Goal: Transaction & Acquisition: Book appointment/travel/reservation

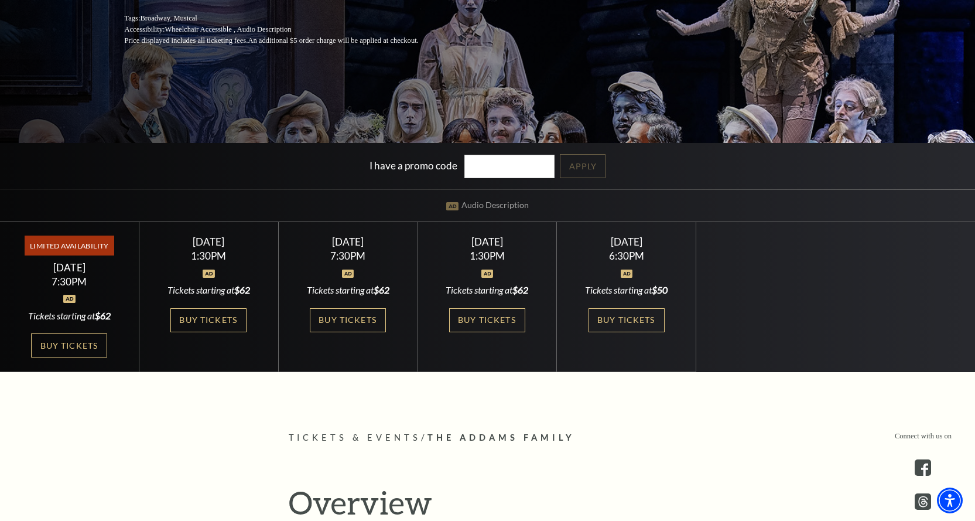
scroll to position [293, 0]
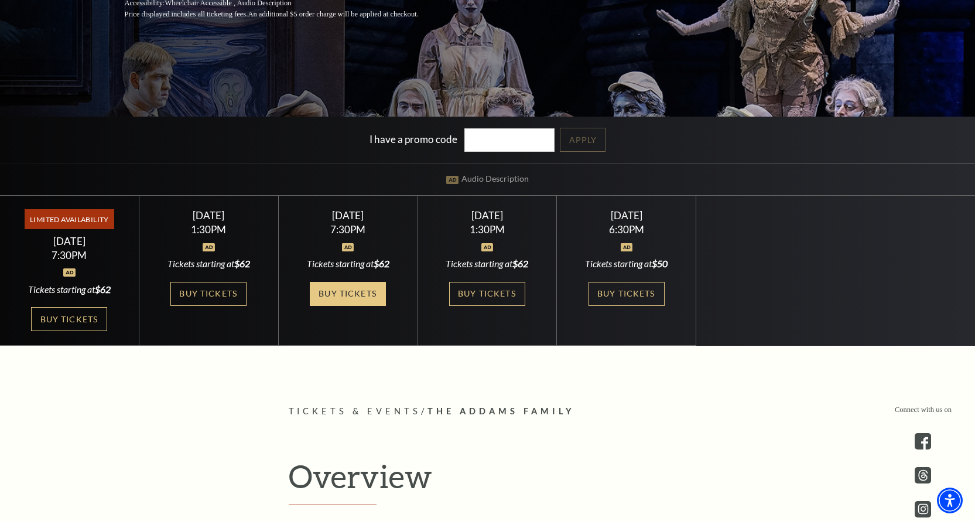
click at [349, 287] on link "Buy Tickets" at bounding box center [348, 294] width 76 height 24
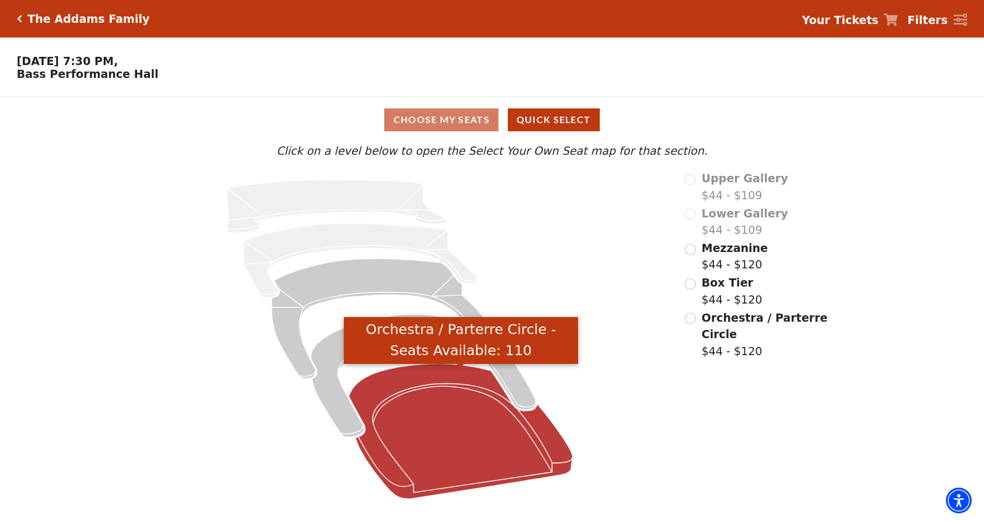
click at [489, 433] on icon "Orchestra / Parterre Circle - Seats Available: 110" at bounding box center [461, 431] width 224 height 135
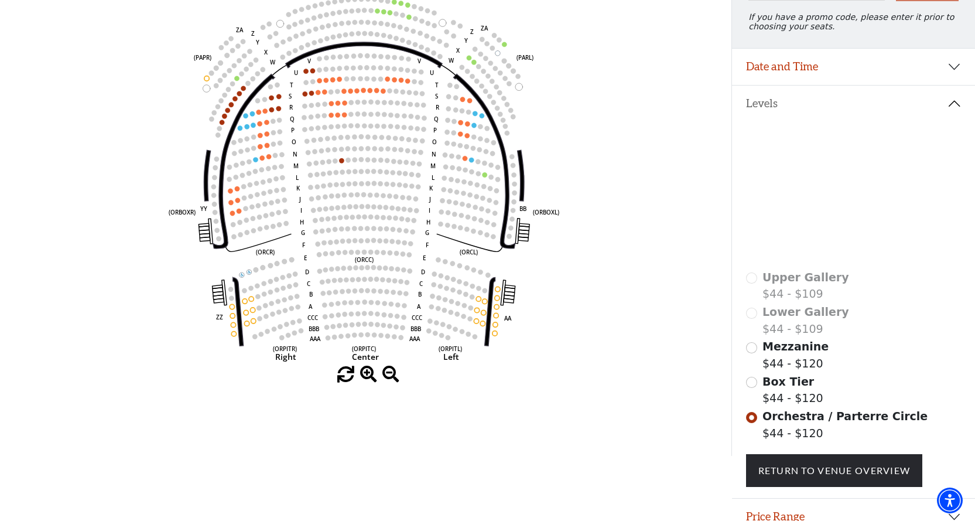
scroll to position [45, 0]
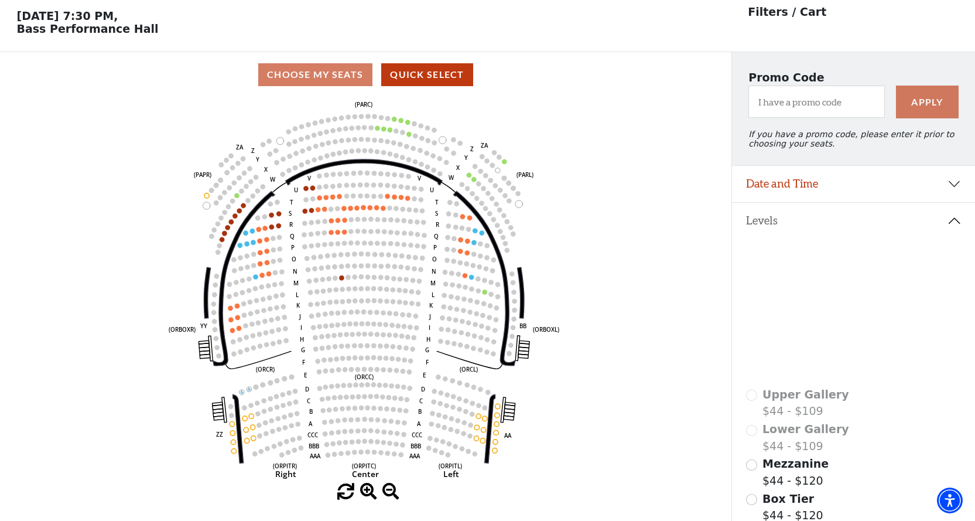
click at [830, 344] on icon at bounding box center [853, 317] width 215 height 136
click at [831, 350] on icon at bounding box center [862, 331] width 91 height 49
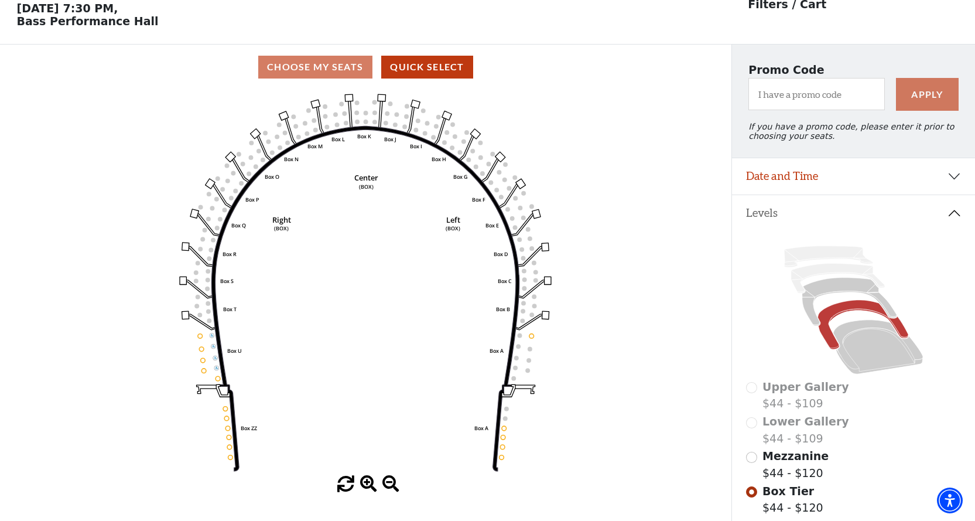
scroll to position [54, 0]
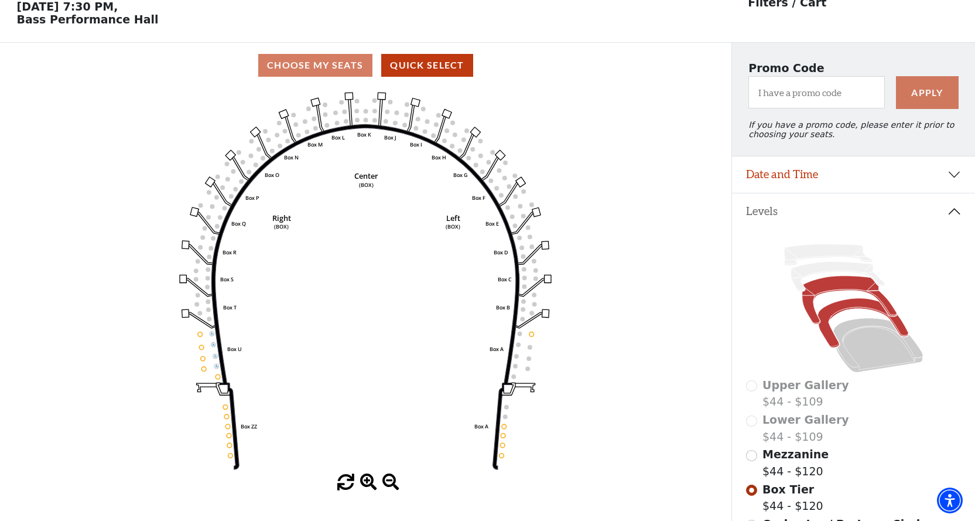
click at [826, 297] on icon at bounding box center [849, 300] width 95 height 48
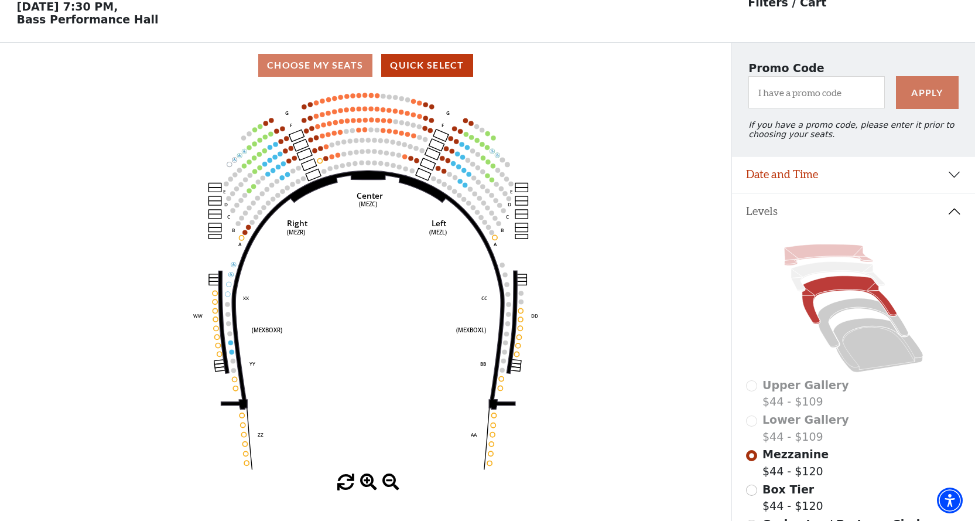
click at [816, 262] on icon at bounding box center [828, 254] width 89 height 21
click at [810, 276] on icon at bounding box center [838, 277] width 94 height 30
click at [809, 275] on icon at bounding box center [838, 277] width 94 height 30
click at [800, 258] on icon at bounding box center [828, 254] width 89 height 21
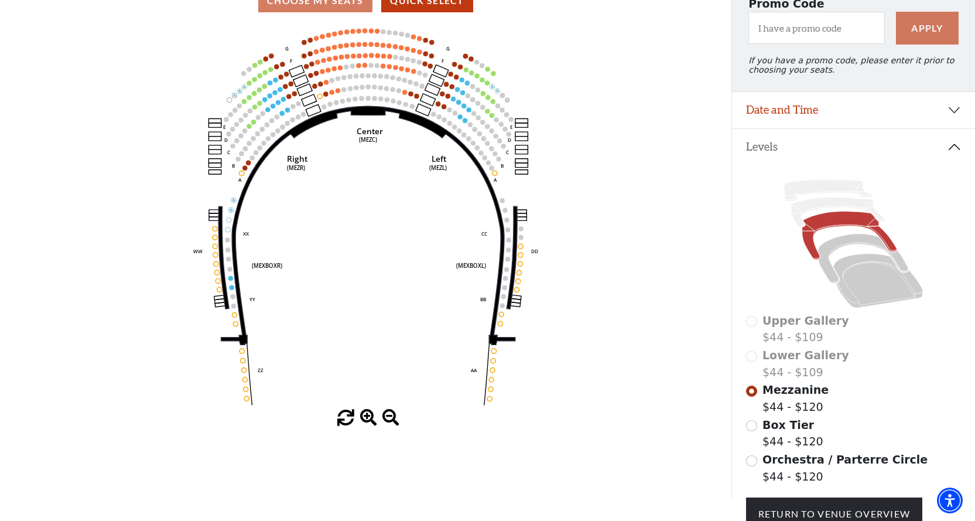
scroll to position [104, 0]
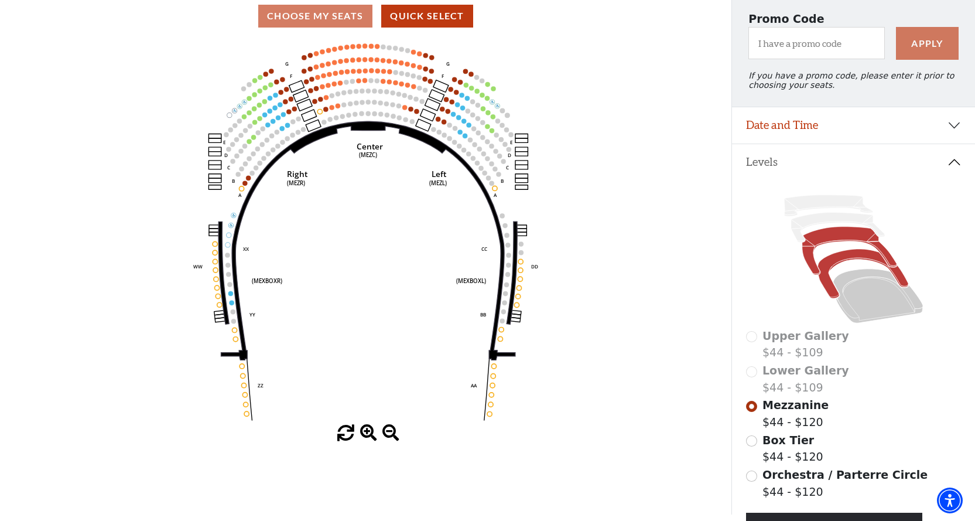
click at [846, 264] on icon at bounding box center [862, 273] width 91 height 49
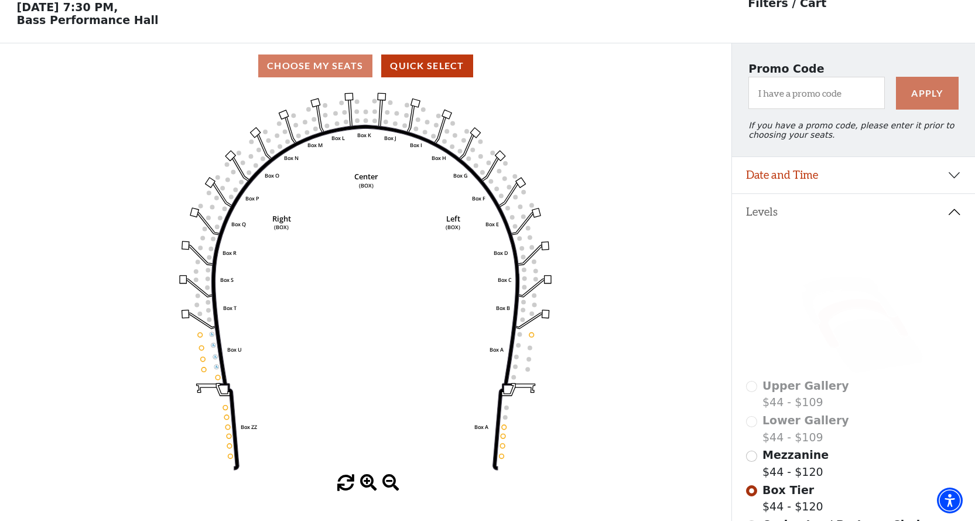
scroll to position [54, 0]
click at [889, 357] on icon at bounding box center [878, 345] width 90 height 54
